Goal: Information Seeking & Learning: Check status

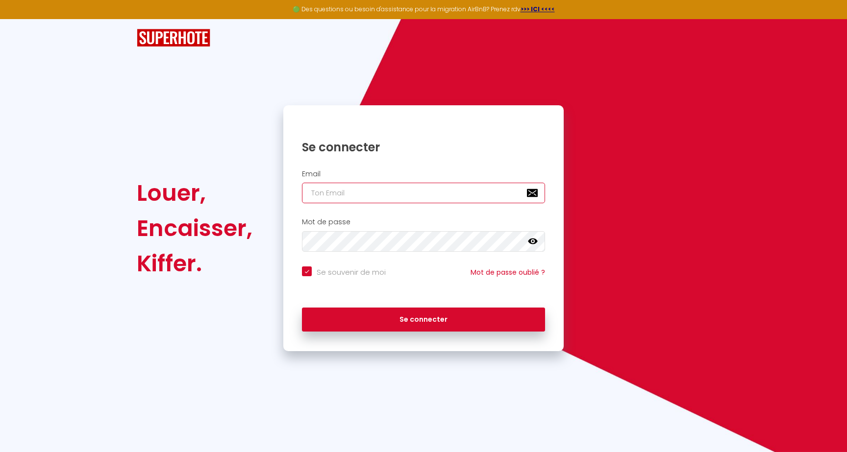
click at [384, 190] on input "email" at bounding box center [423, 193] width 243 height 21
type input "m"
checkbox input "true"
type input "ma"
checkbox input "true"
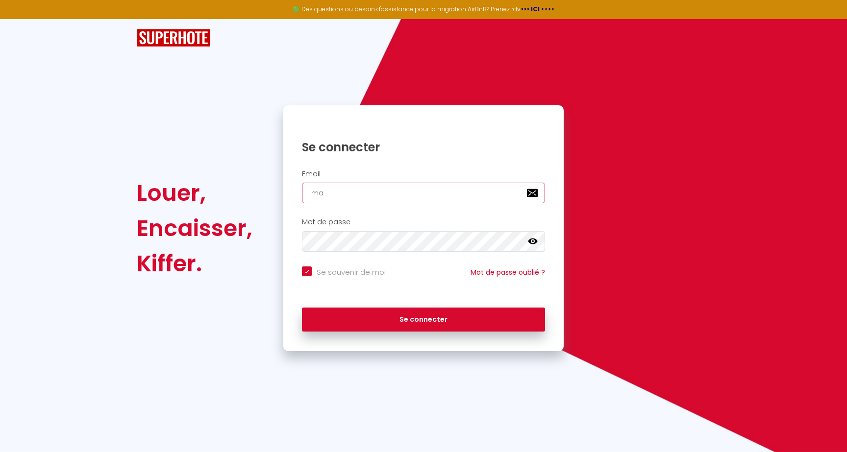
type input "max"
checkbox input "true"
type input "maxi"
checkbox input "true"
type input "maxim"
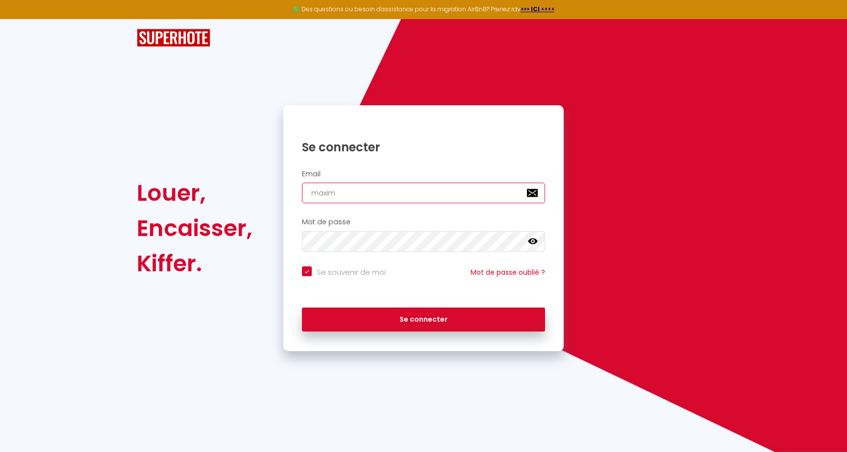
checkbox input "true"
type input "maxime"
checkbox input "true"
type input "maximeb"
checkbox input "true"
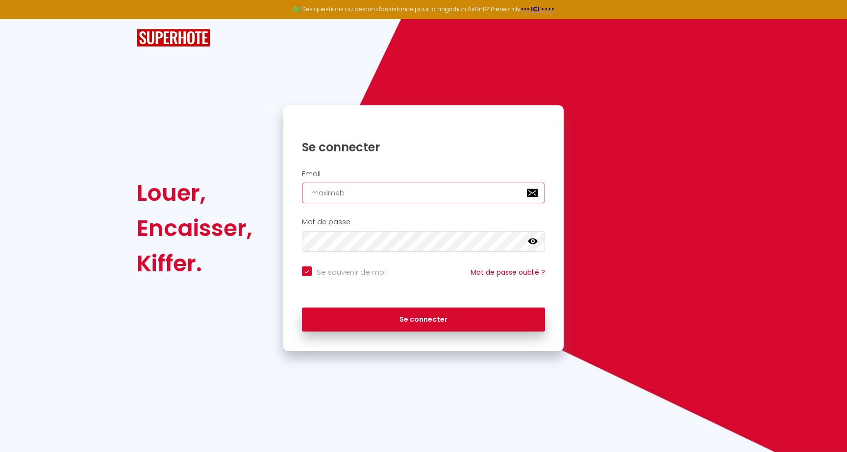
type input "maximebu"
checkbox input "true"
type input "maximebut"
checkbox input "true"
type input "maximebute"
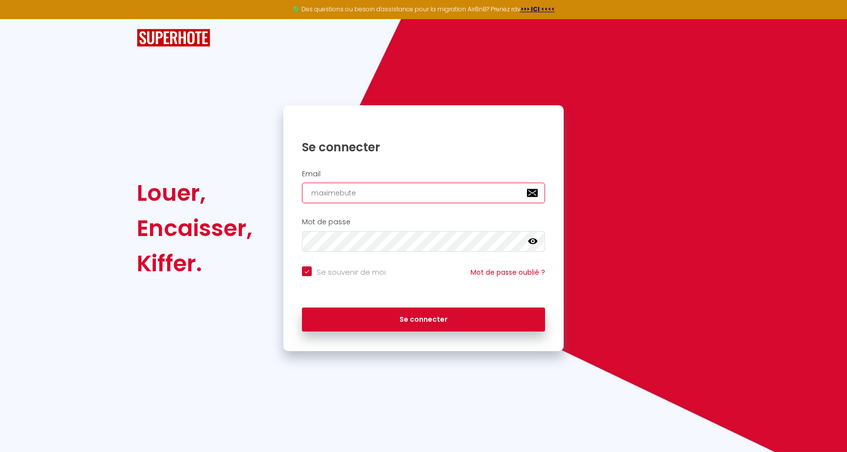
checkbox input "true"
type input "maximebutel"
checkbox input "true"
type input "maximebutel6"
checkbox input "true"
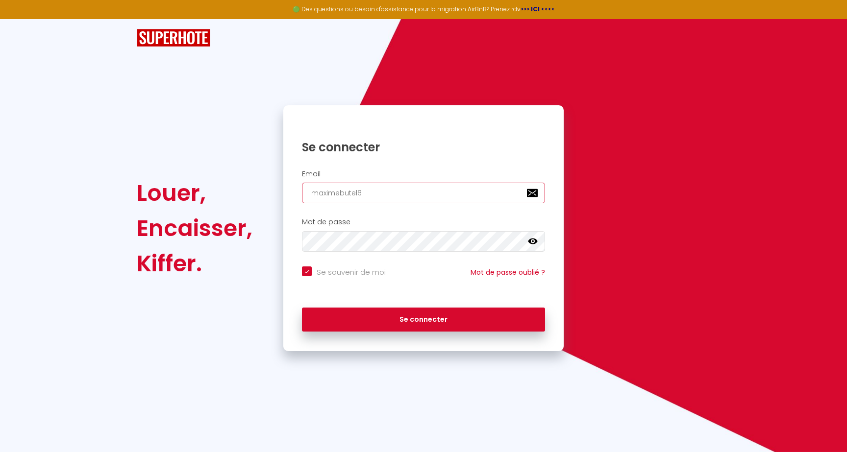
type input "maximebutel62"
checkbox input "true"
type input "maximebutel62@"
checkbox input "true"
type input "maximebutel62@g"
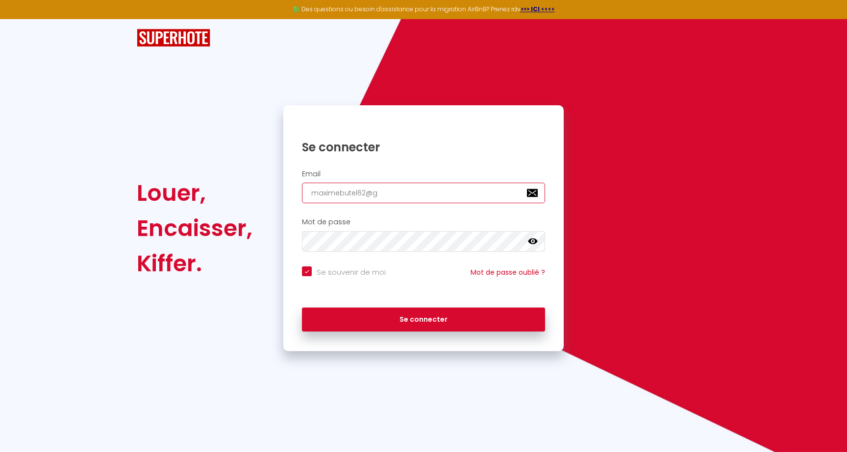
checkbox input "true"
type input "maximebutel62@gm"
checkbox input "true"
type input "maximebutel62@gma"
checkbox input "true"
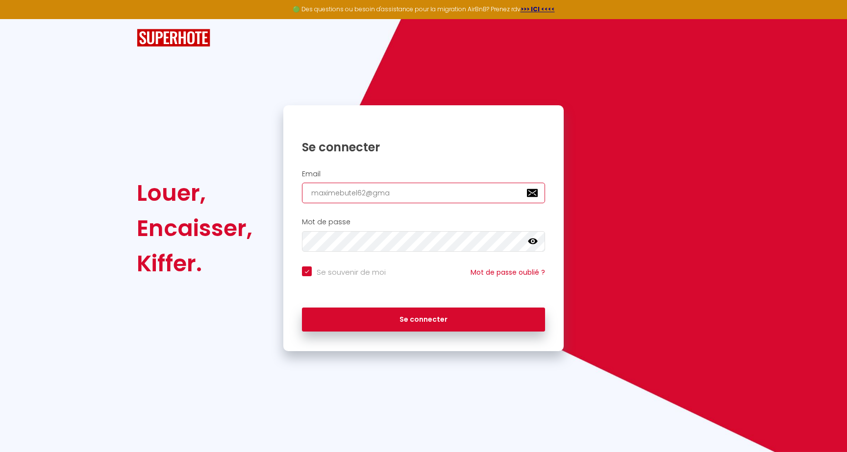
type input "maximebutel62@gmai"
checkbox input "true"
type input "[EMAIL_ADDRESS]"
checkbox input "true"
type input "[EMAIL_ADDRESS]."
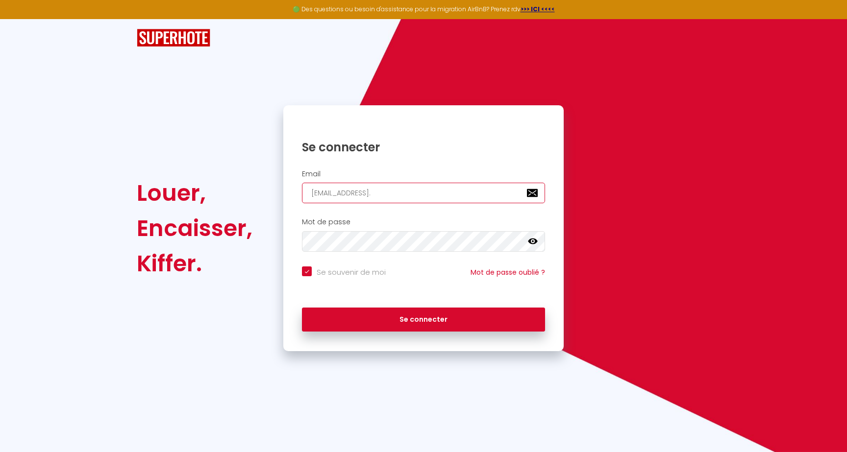
checkbox input "true"
type input "maximebutel62@gmail.c"
checkbox input "true"
type input "[EMAIL_ADDRESS][DOMAIN_NAME]"
checkbox input "true"
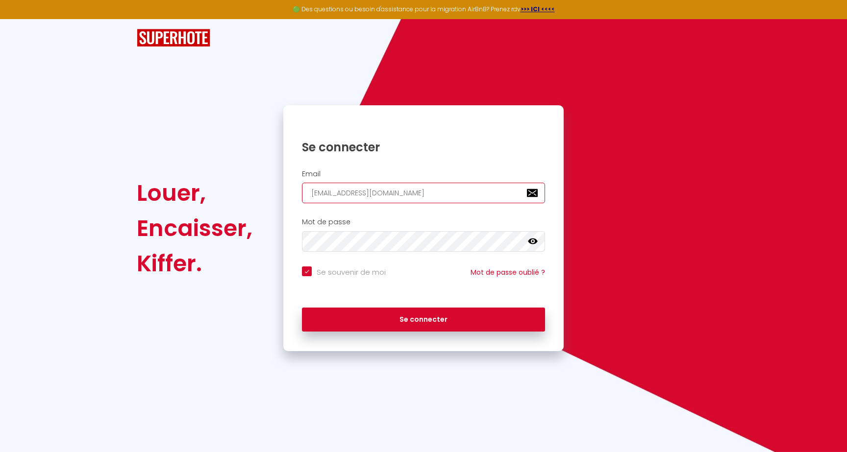
type input "[EMAIL_ADDRESS][DOMAIN_NAME]"
checkbox input "true"
type input "[EMAIL_ADDRESS][DOMAIN_NAME]"
click at [326, 285] on div "Se souvenir de moi Mot de passe oublié ?" at bounding box center [423, 278] width 280 height 22
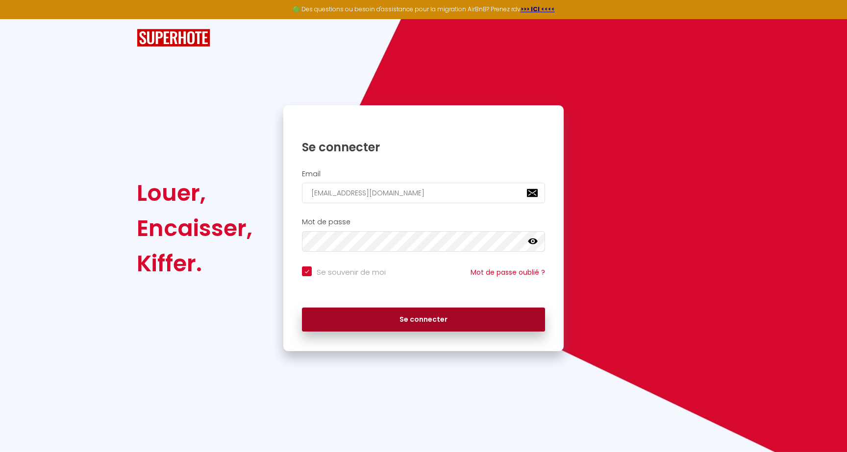
click at [360, 317] on button "Se connecter" at bounding box center [423, 320] width 243 height 24
checkbox input "true"
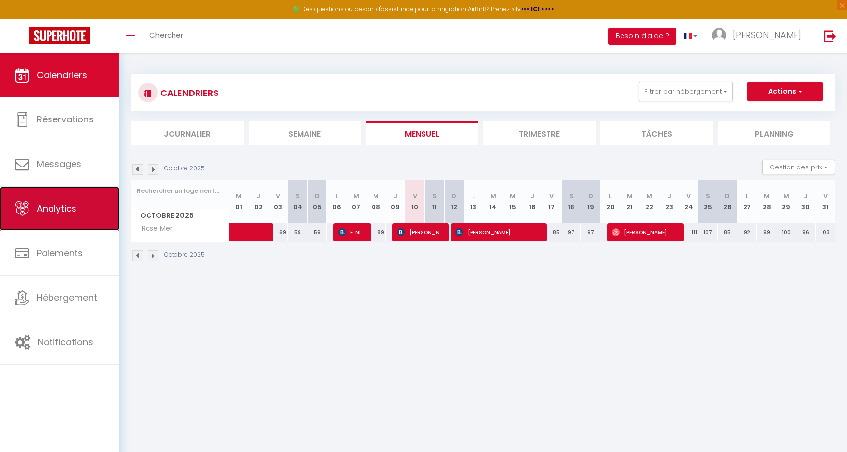
click at [49, 211] on span "Analytics" at bounding box center [57, 208] width 40 height 12
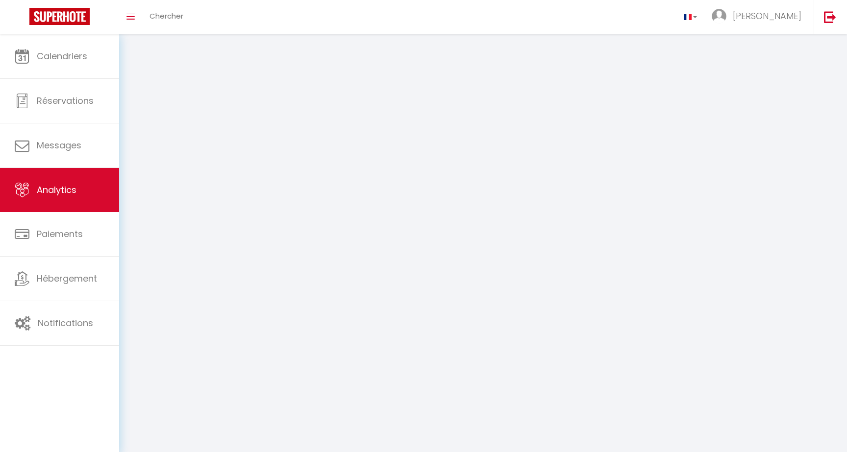
select select "2025"
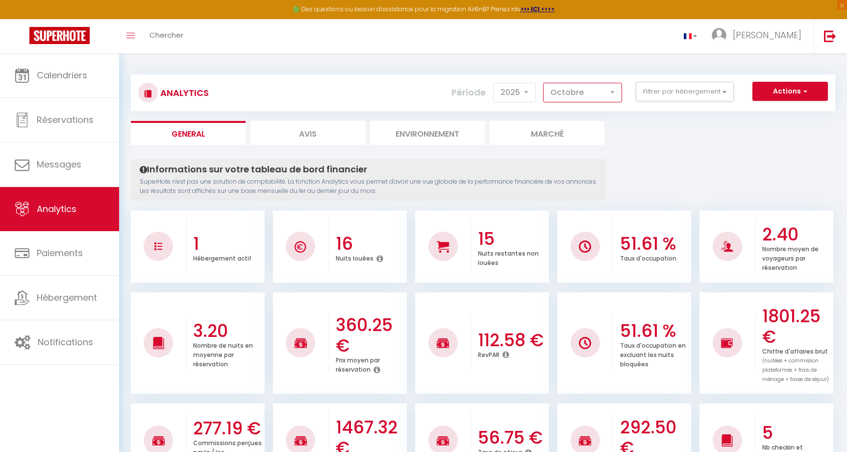
click at [601, 91] on select "[PERSON_NAME] Mars [PERSON_NAME] Juin Juillet Août Septembre Octobre Novembre D…" at bounding box center [582, 93] width 79 height 20
select select "7"
click at [543, 83] on select "[PERSON_NAME] Mars [PERSON_NAME] Juin Juillet Août Septembre Octobre Novembre D…" at bounding box center [582, 93] width 79 height 20
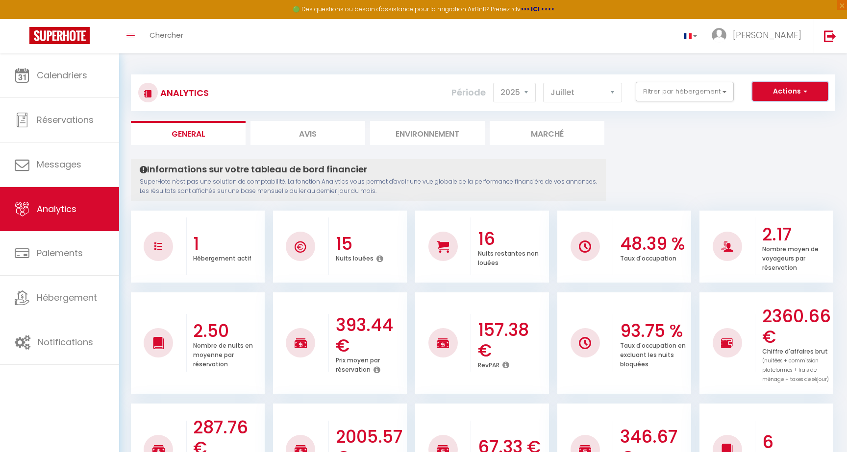
click at [785, 93] on button "Actions" at bounding box center [789, 92] width 75 height 20
click at [660, 144] on ul "General Avis Environnement Marché" at bounding box center [483, 133] width 704 height 24
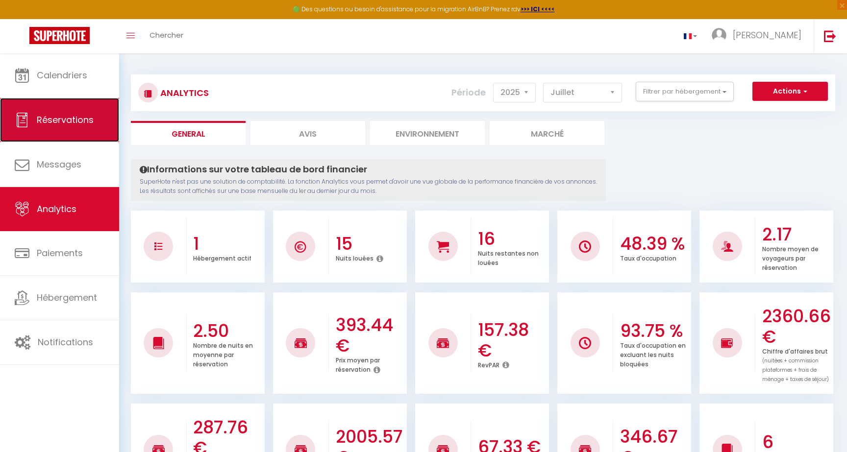
click at [38, 127] on link "Réservations" at bounding box center [59, 120] width 119 height 44
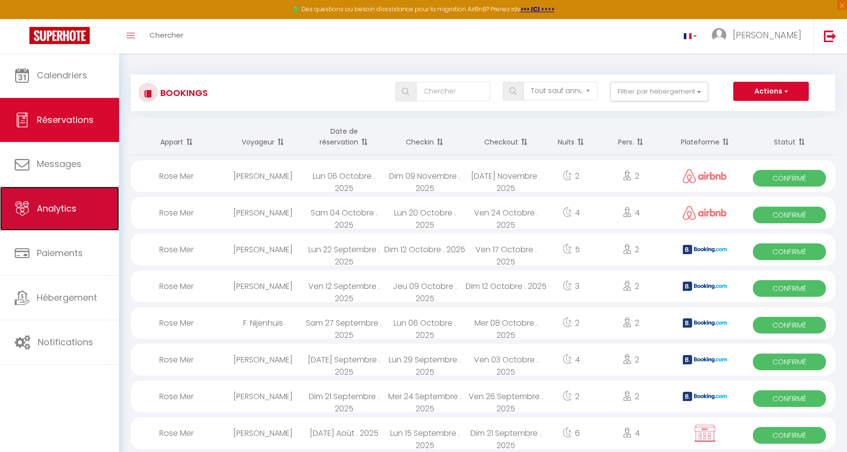
click at [73, 208] on span "Analytics" at bounding box center [57, 208] width 40 height 12
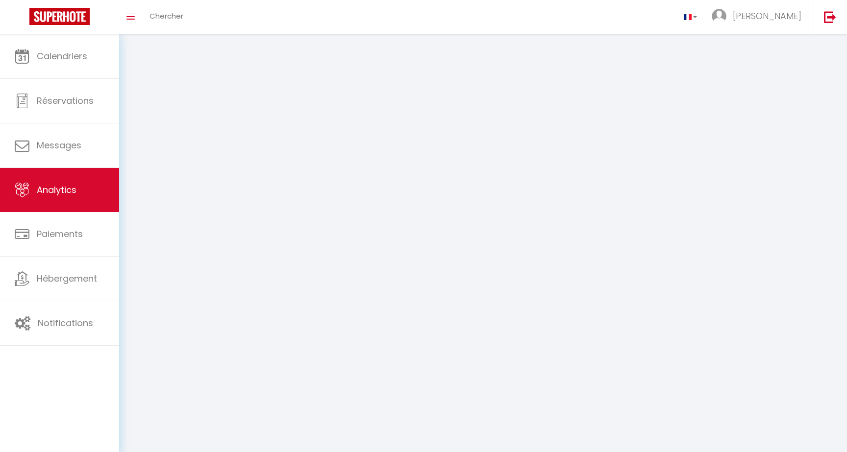
select select "2025"
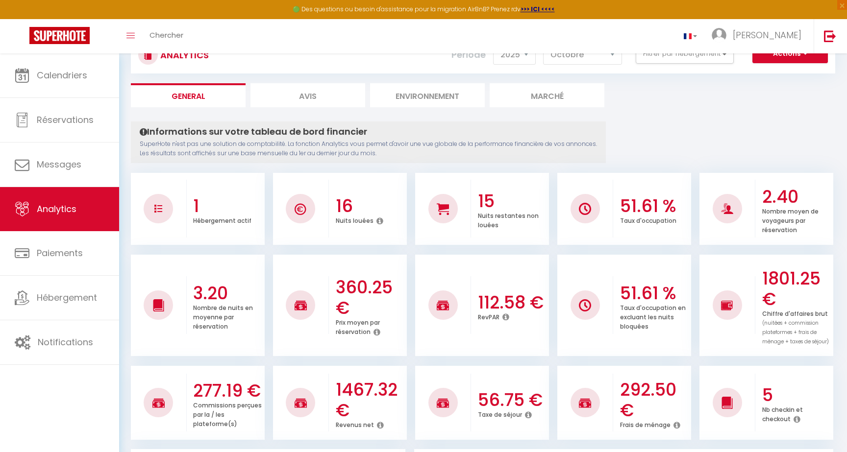
scroll to position [28, 0]
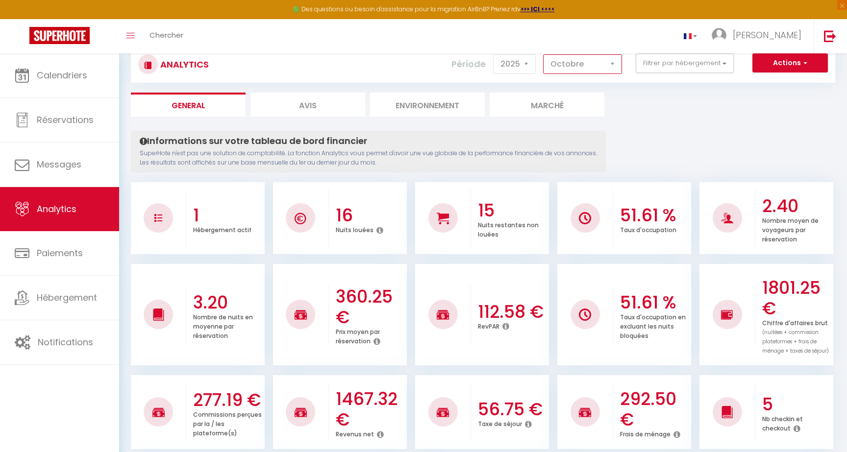
click at [575, 61] on select "[PERSON_NAME] Mars [PERSON_NAME] Juin Juillet Août Septembre Octobre Novembre D…" at bounding box center [582, 64] width 79 height 20
click at [543, 54] on select "[PERSON_NAME] Mars [PERSON_NAME] Juin Juillet Août Septembre Octobre Novembre D…" at bounding box center [582, 64] width 79 height 20
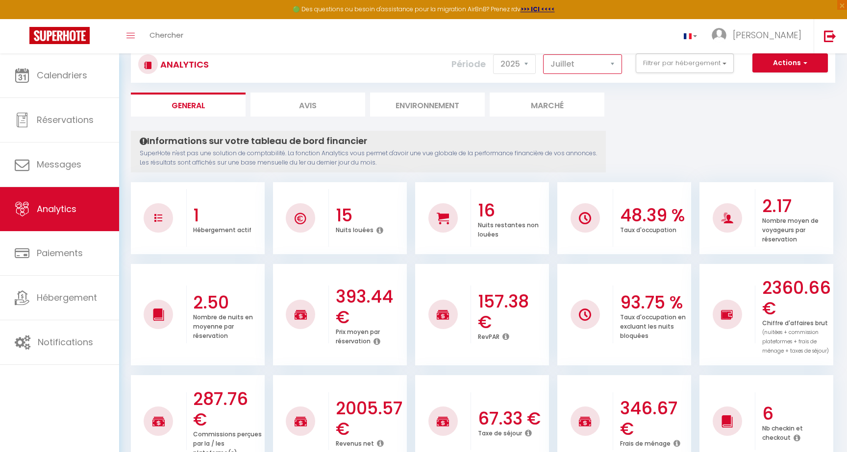
click at [595, 68] on select "[PERSON_NAME] Mars [PERSON_NAME] Juin Juillet Août Septembre Octobre Novembre D…" at bounding box center [582, 64] width 79 height 20
click at [543, 54] on select "[PERSON_NAME] Mars [PERSON_NAME] Juin Juillet Août Septembre Octobre Novembre D…" at bounding box center [582, 64] width 79 height 20
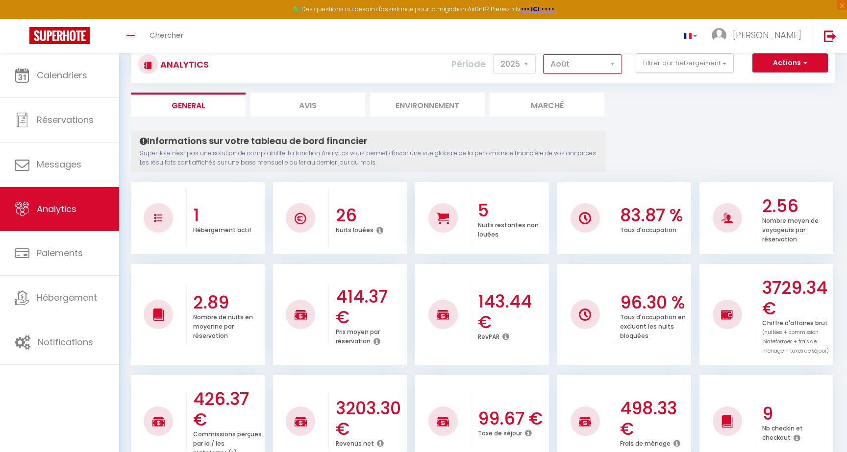
click at [576, 58] on select "[PERSON_NAME] Mars [PERSON_NAME] Juin Juillet Août Septembre Octobre Novembre D…" at bounding box center [582, 64] width 79 height 20
click at [543, 54] on select "[PERSON_NAME] Mars [PERSON_NAME] Juin Juillet Août Septembre Octobre Novembre D…" at bounding box center [582, 64] width 79 height 20
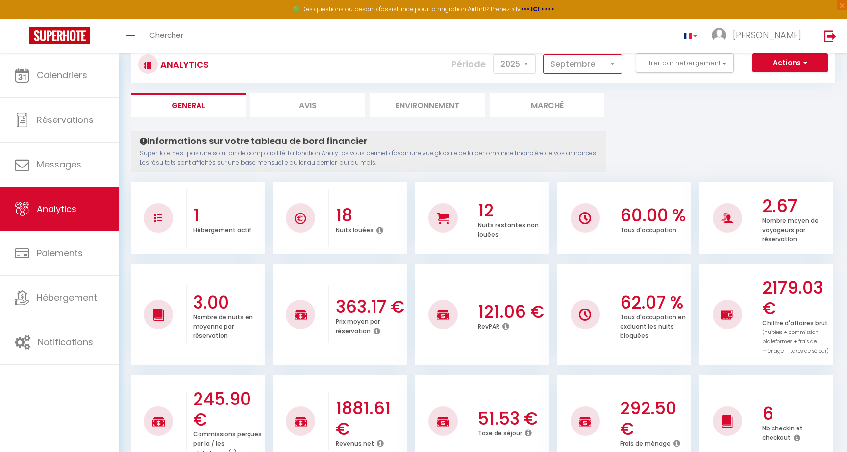
click at [595, 60] on select "[PERSON_NAME] Mars [PERSON_NAME] Juin Juillet Août Septembre Octobre Novembre D…" at bounding box center [582, 64] width 79 height 20
click at [543, 54] on select "[PERSON_NAME] Mars [PERSON_NAME] Juin Juillet Août Septembre Octobre Novembre D…" at bounding box center [582, 64] width 79 height 20
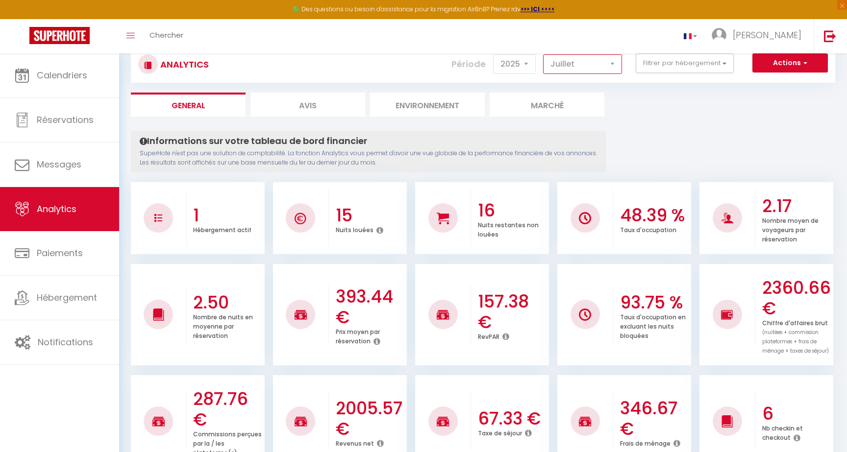
click at [603, 65] on select "[PERSON_NAME] Mars [PERSON_NAME] Juin Juillet Août Septembre Octobre Novembre D…" at bounding box center [582, 64] width 79 height 20
click at [543, 54] on select "[PERSON_NAME] Mars [PERSON_NAME] Juin Juillet Août Septembre Octobre Novembre D…" at bounding box center [582, 64] width 79 height 20
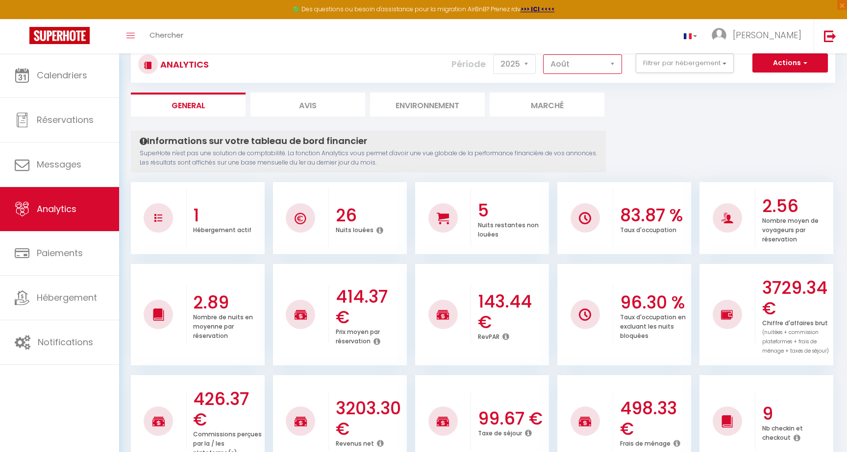
click at [599, 57] on select "[PERSON_NAME] Mars [PERSON_NAME] Juin Juillet Août Septembre Octobre Novembre D…" at bounding box center [582, 64] width 79 height 20
select select "9"
click at [543, 54] on select "[PERSON_NAME] Mars [PERSON_NAME] Juin Juillet Août Septembre Octobre Novembre D…" at bounding box center [582, 64] width 79 height 20
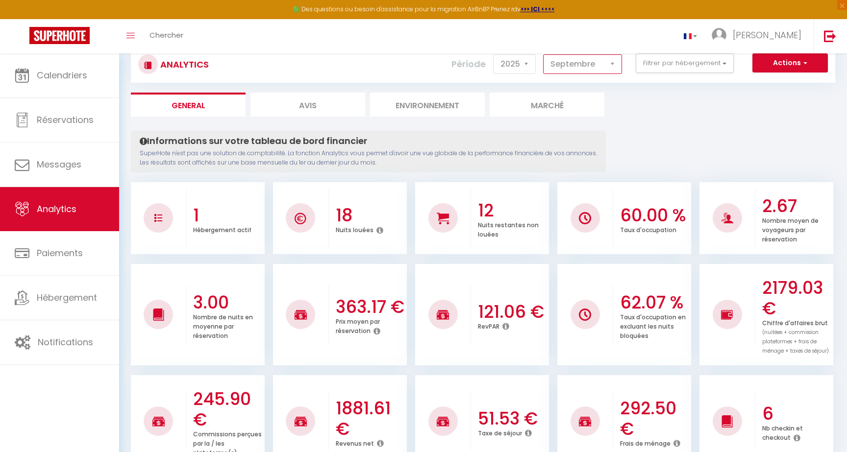
click at [610, 65] on select "[PERSON_NAME] Mars [PERSON_NAME] Juin Juillet Août Septembre Octobre Novembre D…" at bounding box center [582, 64] width 79 height 20
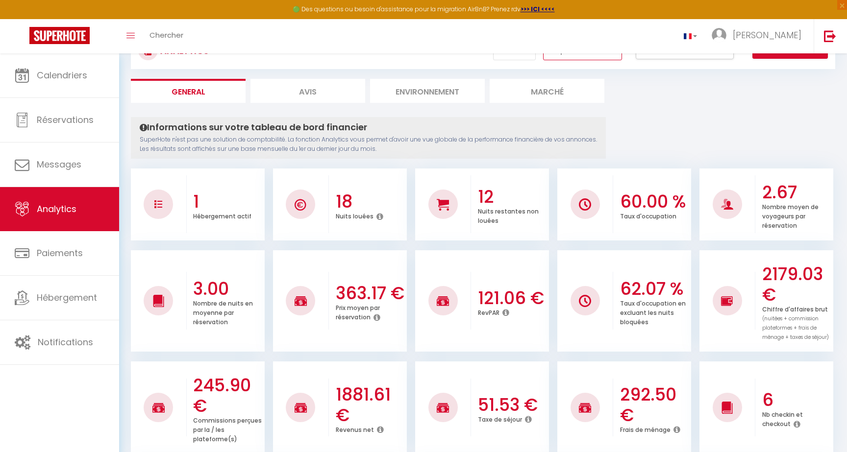
scroll to position [23, 0]
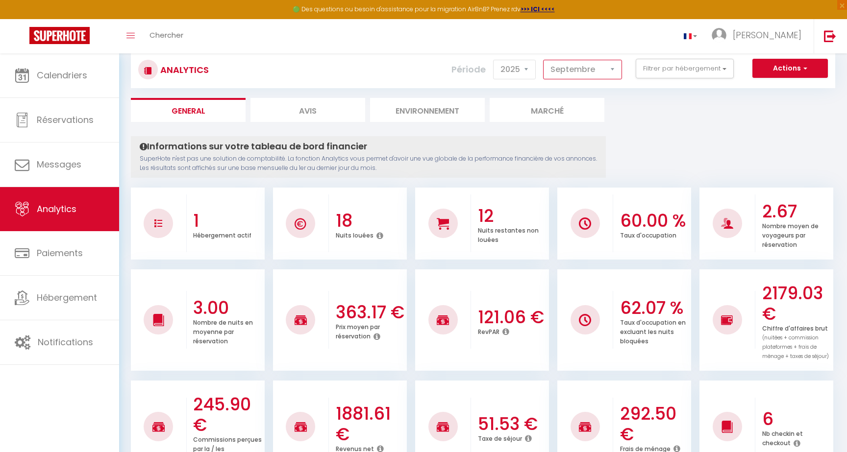
click at [594, 68] on select "[PERSON_NAME] Mars [PERSON_NAME] Juin Juillet Août Septembre Octobre Novembre D…" at bounding box center [582, 70] width 79 height 20
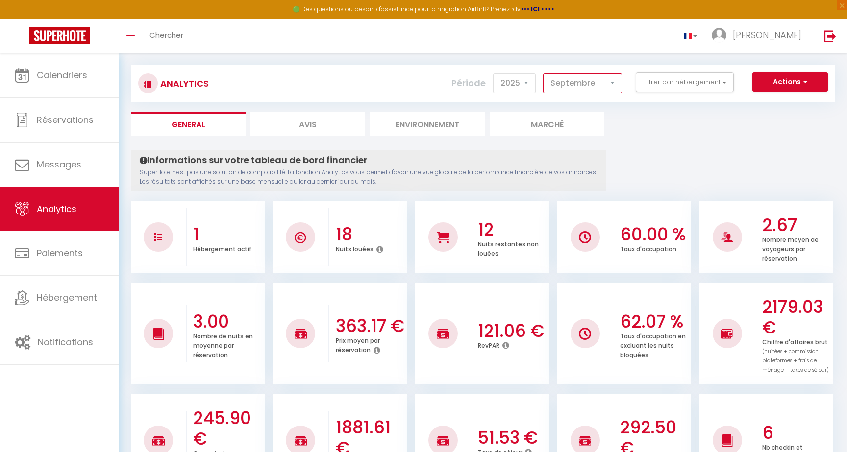
scroll to position [0, 0]
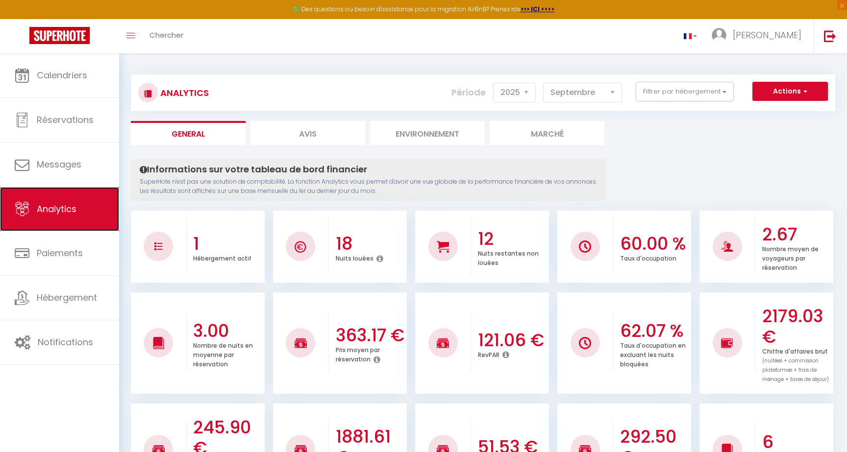
click at [62, 203] on span "Analytics" at bounding box center [57, 209] width 40 height 12
select select "2025"
select select "10"
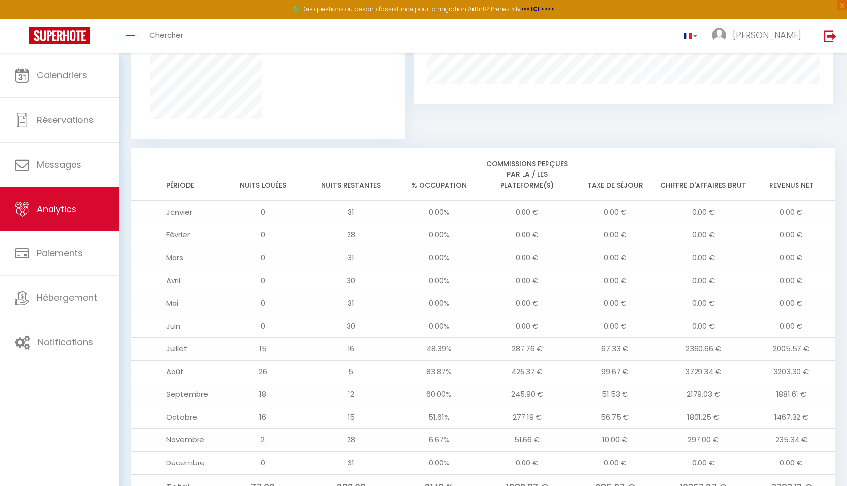
scroll to position [723, 0]
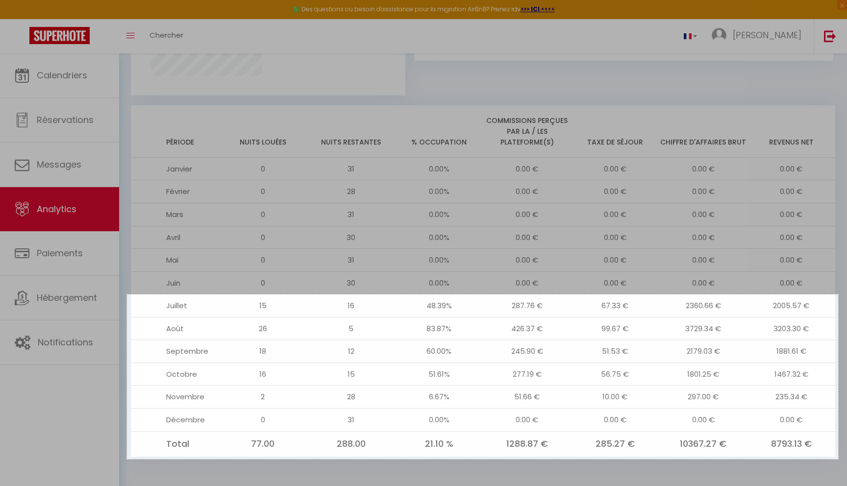
drag, startPoint x: 127, startPoint y: 294, endPoint x: 838, endPoint y: 459, distance: 730.3
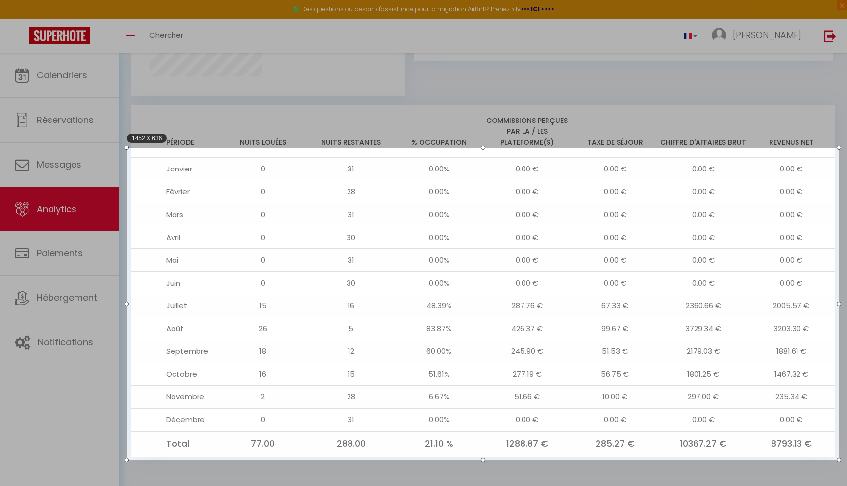
drag, startPoint x: 481, startPoint y: 293, endPoint x: 471, endPoint y: 147, distance: 145.9
click at [471, 146] on div at bounding box center [482, 148] width 711 height 4
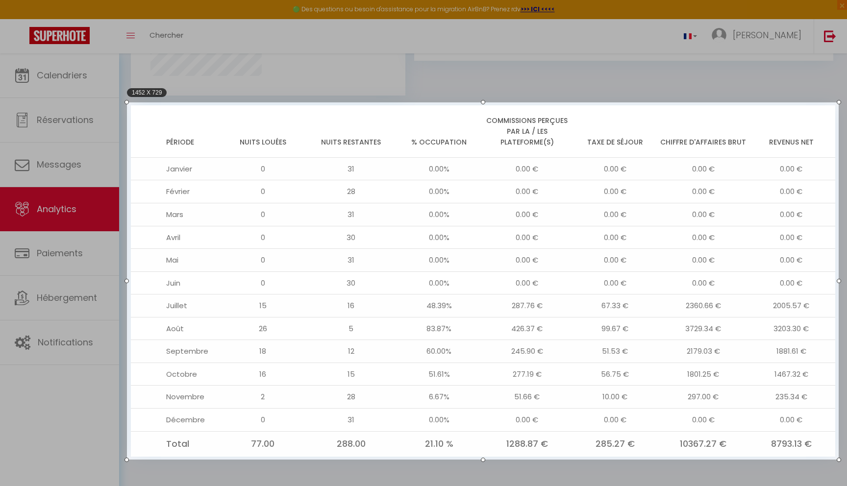
drag, startPoint x: 483, startPoint y: 147, endPoint x: 487, endPoint y: 102, distance: 45.7
click at [487, 102] on div at bounding box center [482, 102] width 711 height 4
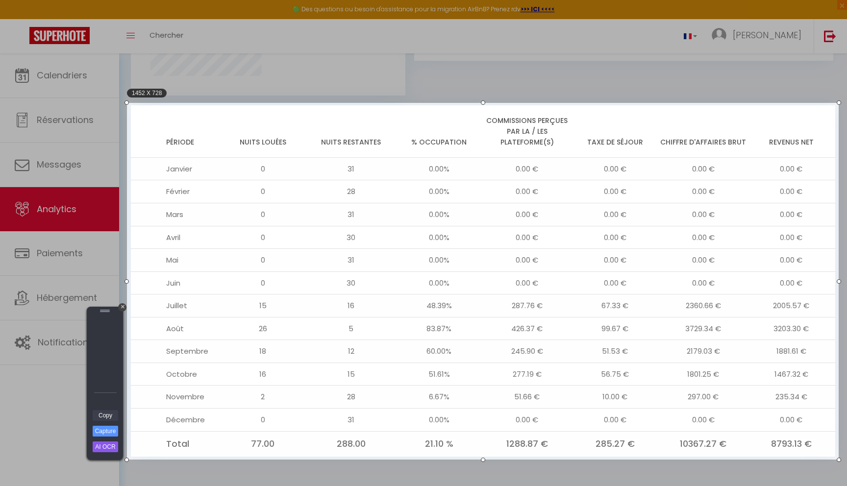
click at [107, 419] on link "Copy" at bounding box center [105, 415] width 25 height 11
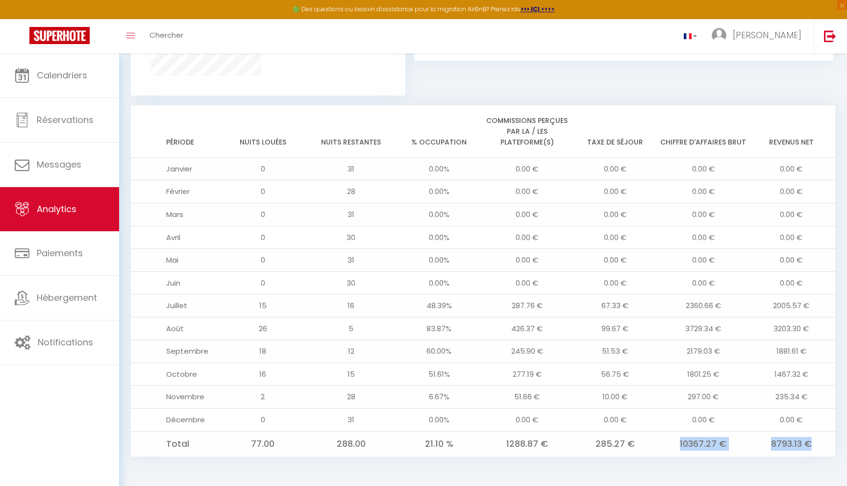
drag, startPoint x: 679, startPoint y: 442, endPoint x: 815, endPoint y: 445, distance: 135.8
click at [815, 445] on tr "Total 77.00 288.00 21.10 % 1288.87 € 285.27 € 10367.27 € 8793.13 €" at bounding box center [483, 443] width 704 height 25
copy tr "10367.27 € 8793.13 €"
click at [784, 351] on td "1881.61 €" at bounding box center [791, 351] width 88 height 23
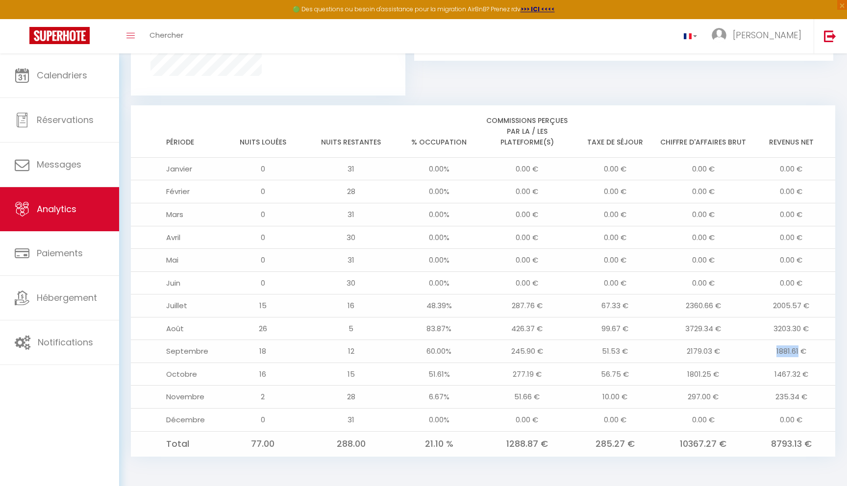
click at [784, 351] on td "1881.61 €" at bounding box center [791, 351] width 88 height 23
